Goal: Check status: Check status

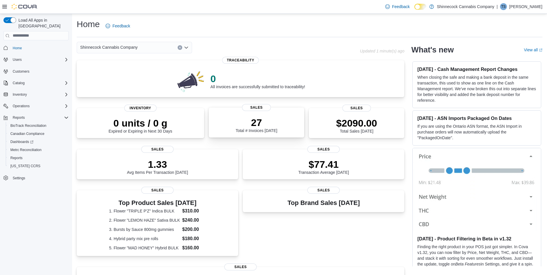
click at [274, 121] on p "27" at bounding box center [256, 123] width 42 height 12
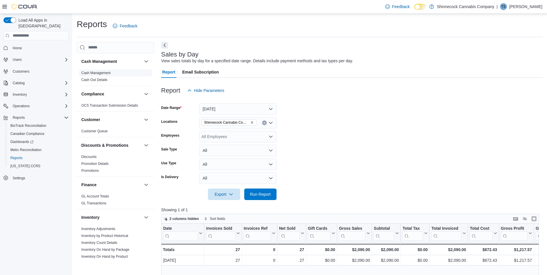
click at [112, 73] on span "Cash Management" at bounding box center [115, 72] width 73 height 7
click at [166, 44] on button "Next" at bounding box center [164, 45] width 7 height 7
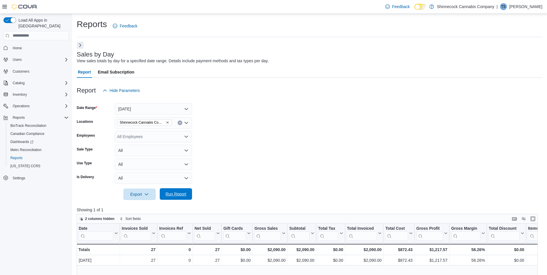
click at [178, 193] on span "Run Report" at bounding box center [175, 194] width 21 height 6
click at [536, 219] on button "Enter fullscreen" at bounding box center [532, 218] width 7 height 7
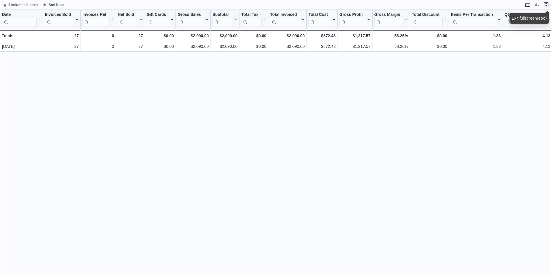
click at [548, 5] on button "Exit fullscreen" at bounding box center [546, 4] width 7 height 7
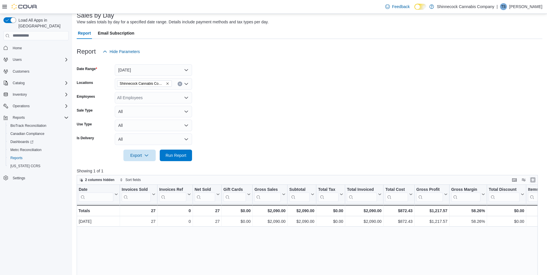
scroll to position [29, 0]
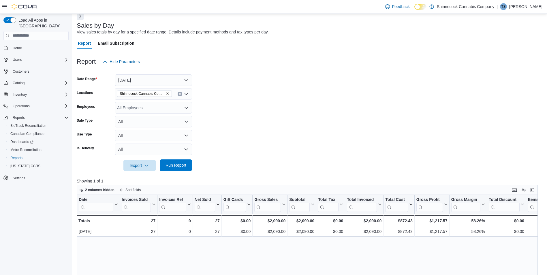
click at [178, 163] on span "Run Report" at bounding box center [175, 165] width 21 height 6
click at [536, 191] on button "Enter fullscreen" at bounding box center [532, 189] width 7 height 7
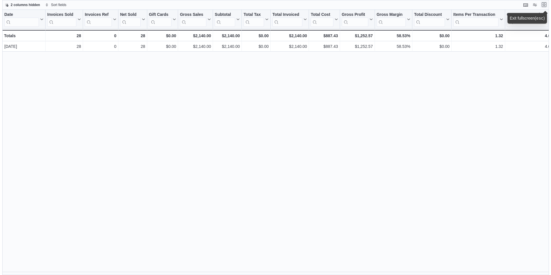
scroll to position [0, 0]
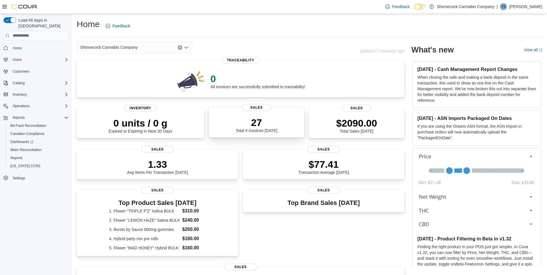
click at [260, 119] on p "27" at bounding box center [256, 123] width 42 height 12
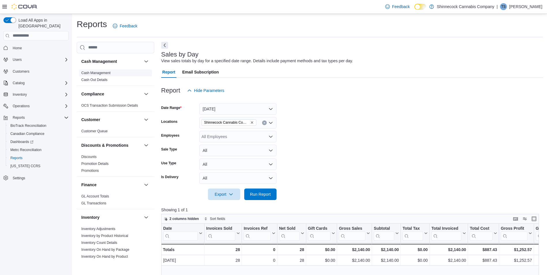
click at [108, 74] on link "Cash Management" at bounding box center [95, 73] width 29 height 4
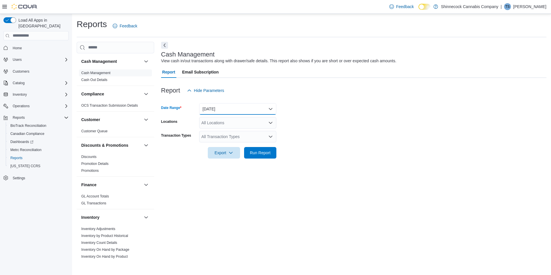
click at [224, 104] on button "Today" at bounding box center [237, 109] width 77 height 12
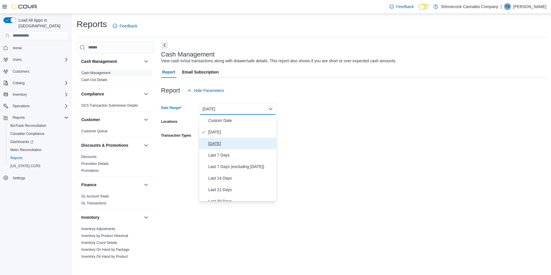
click at [214, 143] on span "Yesterday" at bounding box center [241, 143] width 66 height 7
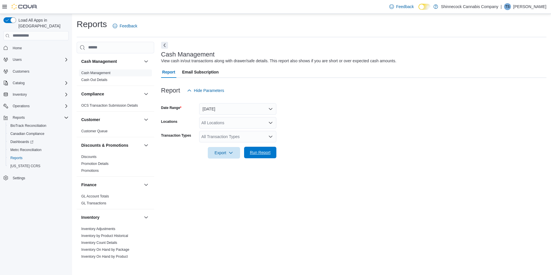
click at [259, 152] on span "Run Report" at bounding box center [260, 153] width 21 height 6
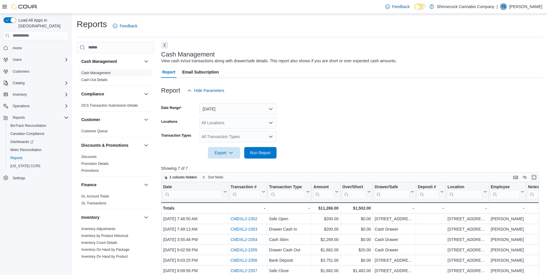
click at [532, 8] on p "[PERSON_NAME]" at bounding box center [525, 6] width 33 height 7
click at [506, 55] on span "Sign Out" at bounding box center [505, 57] width 16 height 6
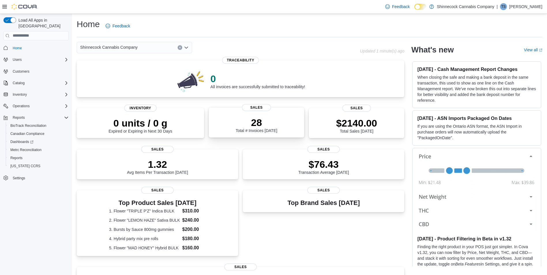
click at [255, 120] on p "28" at bounding box center [256, 123] width 42 height 12
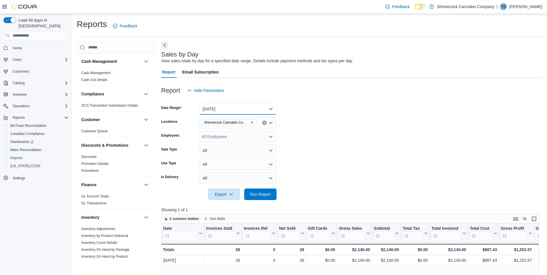
click at [271, 110] on button "[DATE]" at bounding box center [237, 109] width 77 height 12
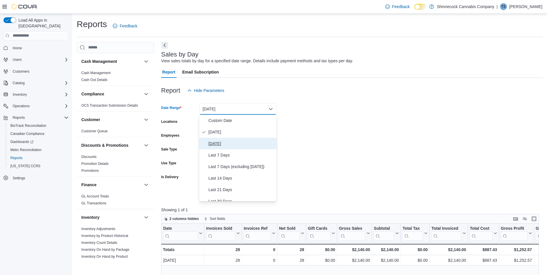
click at [218, 143] on span "[DATE]" at bounding box center [241, 143] width 66 height 7
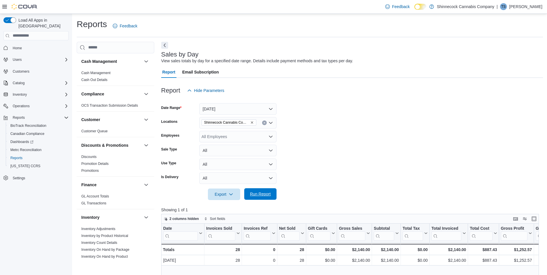
click at [254, 192] on span "Run Report" at bounding box center [260, 194] width 21 height 6
click at [89, 71] on link "Cash Management" at bounding box center [95, 73] width 29 height 4
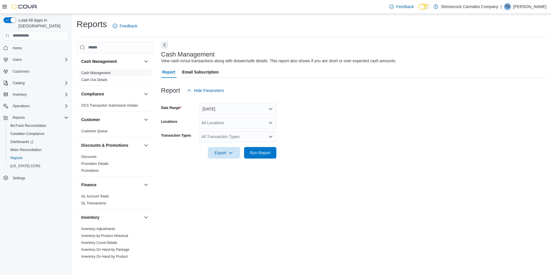
click at [165, 46] on button "Next" at bounding box center [164, 45] width 7 height 7
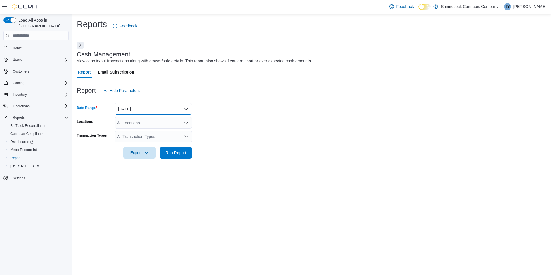
click at [181, 110] on button "[DATE]" at bounding box center [153, 109] width 77 height 12
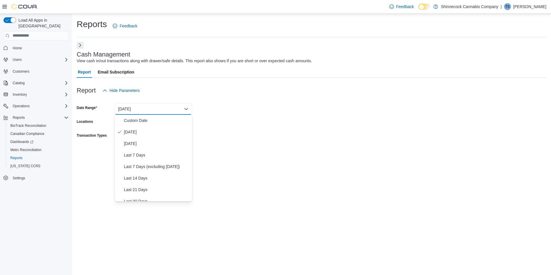
click at [229, 123] on form "Date Range [DATE] Locations All Locations Transaction Types All Transaction Typ…" at bounding box center [312, 127] width 470 height 62
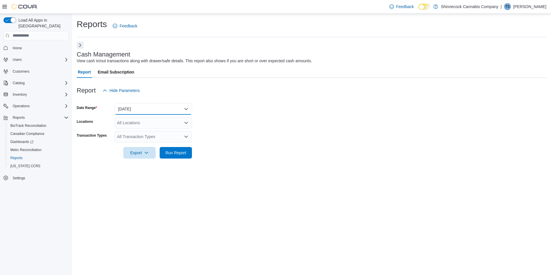
click at [187, 107] on button "[DATE]" at bounding box center [153, 109] width 77 height 12
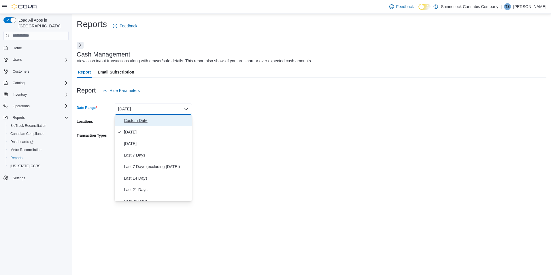
click at [161, 120] on span "Custom Date" at bounding box center [157, 120] width 66 height 7
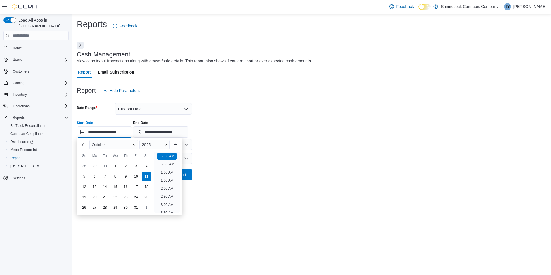
click at [102, 129] on input "**********" at bounding box center [104, 132] width 55 height 12
click at [133, 174] on div "10" at bounding box center [136, 176] width 10 height 10
type input "**********"
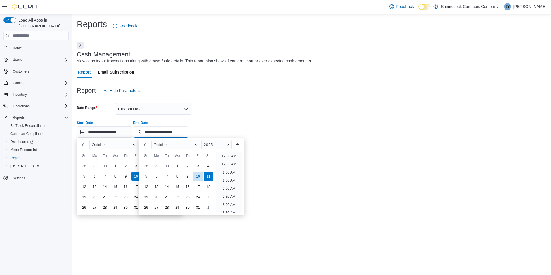
click at [169, 131] on input "**********" at bounding box center [160, 132] width 55 height 12
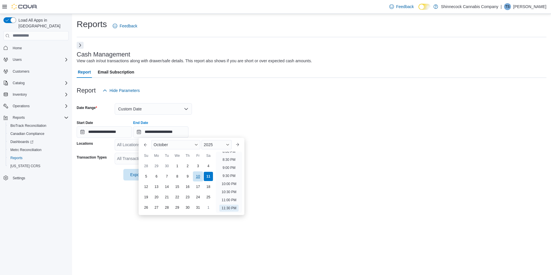
click at [200, 176] on div "10" at bounding box center [198, 176] width 10 height 10
type input "**********"
click at [300, 163] on form "**********" at bounding box center [312, 138] width 470 height 84
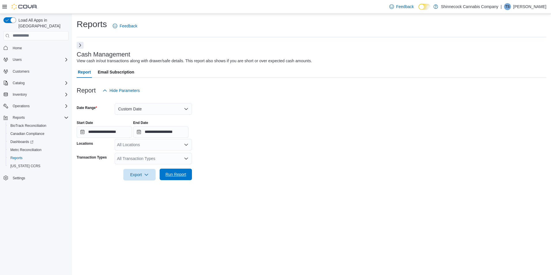
click at [179, 170] on span "Run Report" at bounding box center [175, 175] width 25 height 12
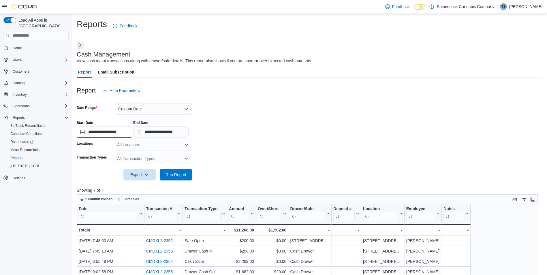
click at [115, 132] on input "**********" at bounding box center [104, 132] width 55 height 12
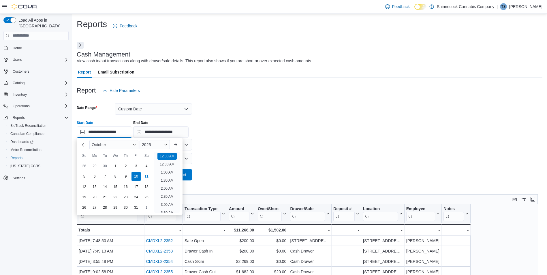
scroll to position [18, 0]
click at [143, 175] on div "11" at bounding box center [146, 176] width 10 height 10
type input "**********"
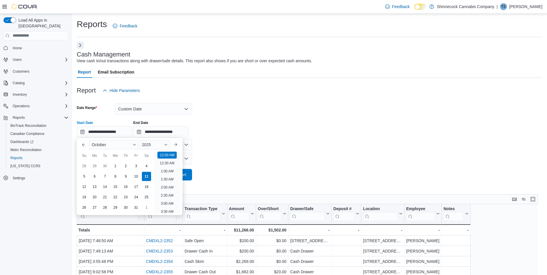
click at [258, 142] on form "**********" at bounding box center [310, 138] width 466 height 84
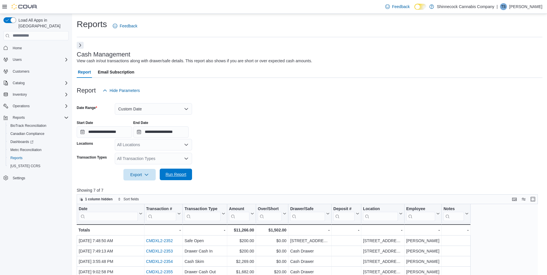
click at [180, 172] on span "Run Report" at bounding box center [175, 175] width 21 height 6
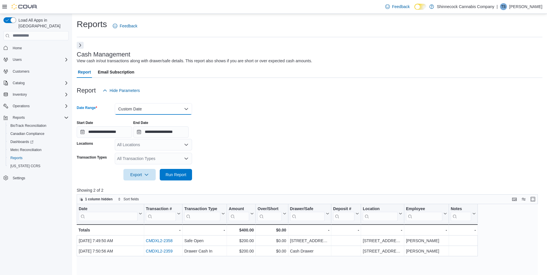
click at [184, 111] on button "Custom Date" at bounding box center [153, 109] width 77 height 12
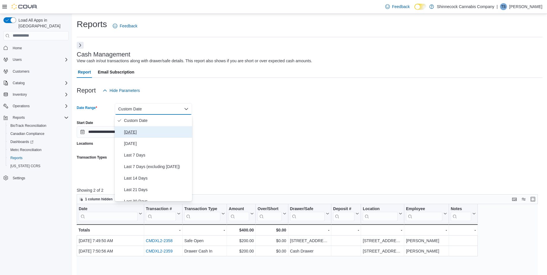
click at [130, 132] on span "[DATE]" at bounding box center [157, 132] width 66 height 7
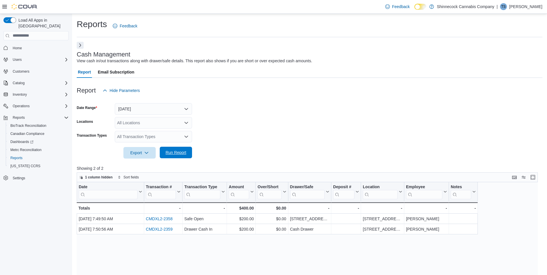
click at [183, 149] on span "Run Report" at bounding box center [175, 153] width 25 height 12
click at [536, 176] on button "Enter fullscreen" at bounding box center [532, 177] width 7 height 7
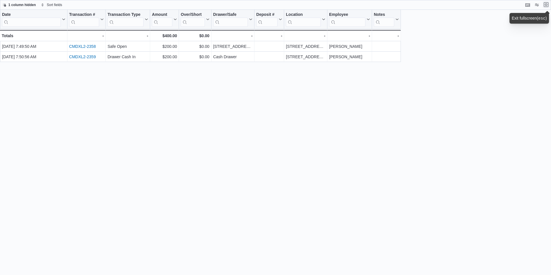
click at [548, 4] on button "Exit fullscreen" at bounding box center [546, 4] width 7 height 7
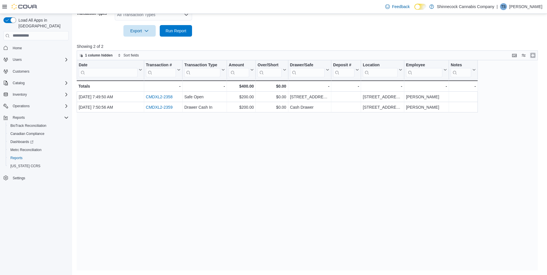
scroll to position [93, 0]
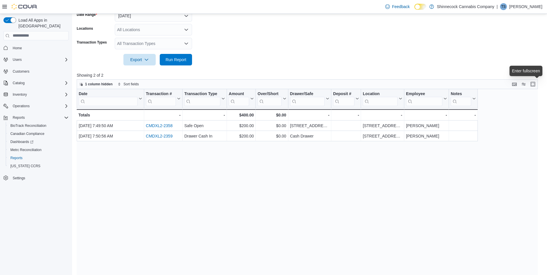
click at [523, 5] on p "[PERSON_NAME]" at bounding box center [525, 6] width 33 height 7
click at [504, 54] on span "Sign Out" at bounding box center [505, 57] width 16 height 6
